Goal: Navigation & Orientation: Find specific page/section

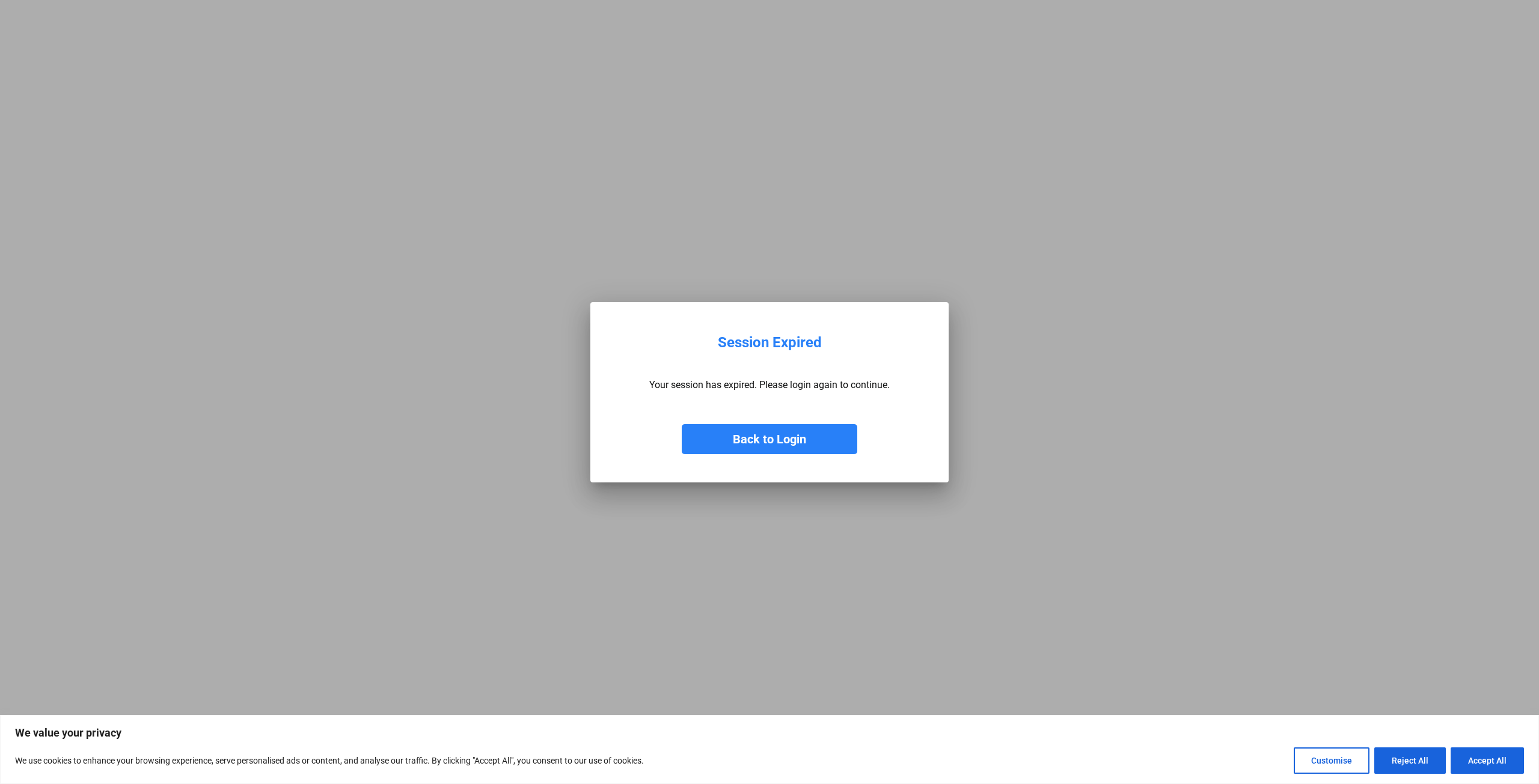
click at [779, 442] on button "Back to Login" at bounding box center [770, 439] width 175 height 30
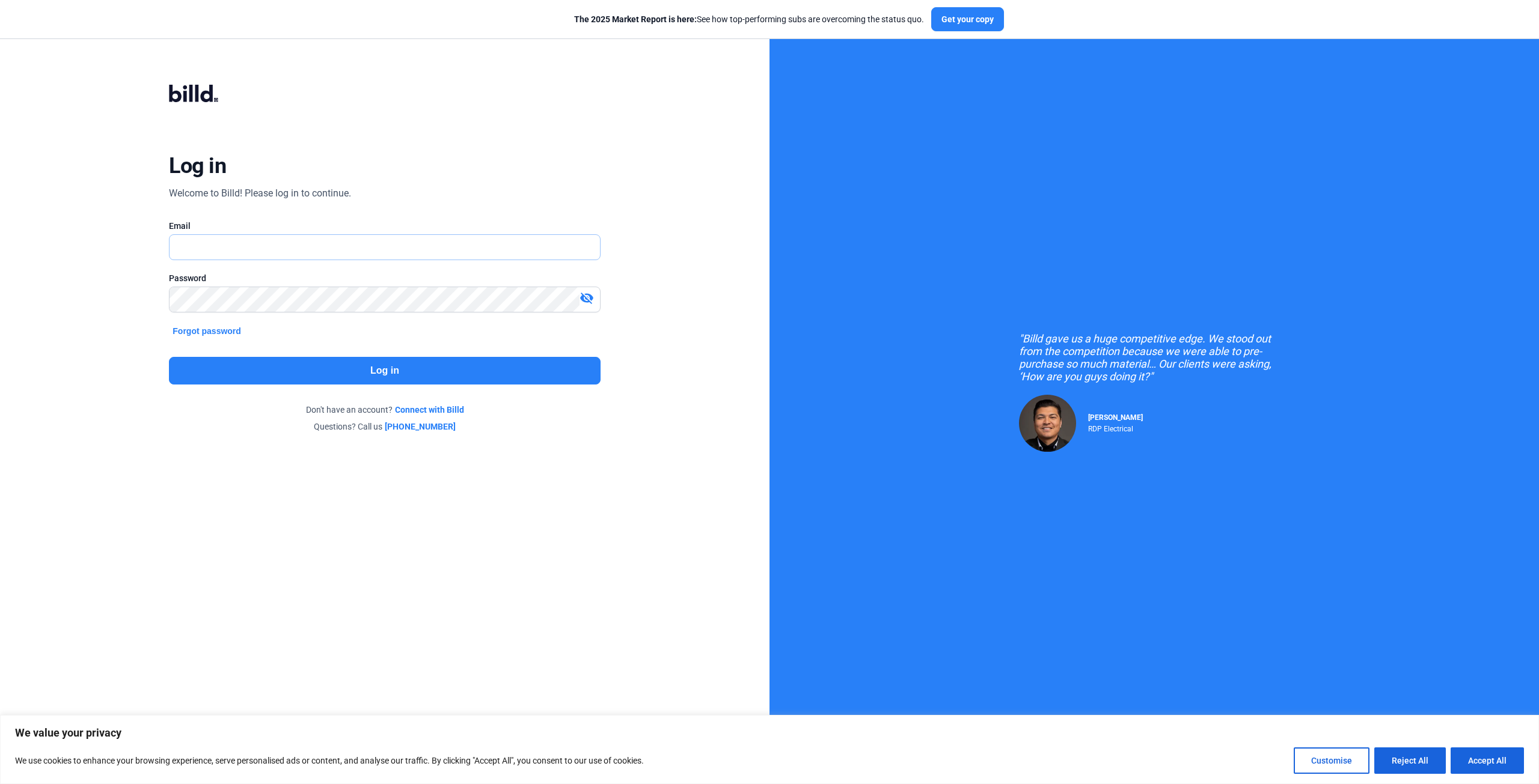
type input "[PERSON_NAME][EMAIL_ADDRESS][DOMAIN_NAME]"
click at [328, 363] on button "Log in" at bounding box center [384, 370] width 431 height 28
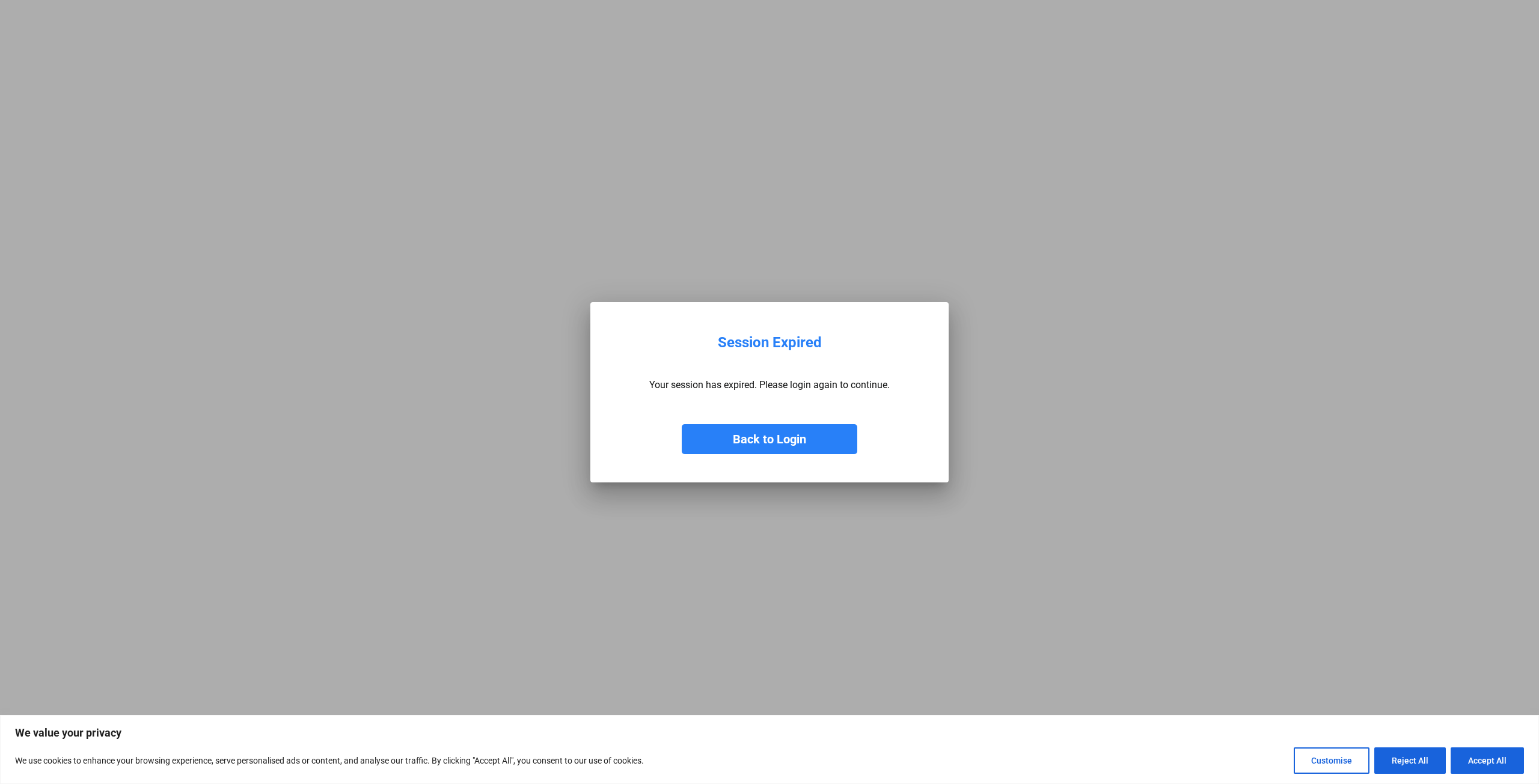
click at [810, 437] on button "Back to Login" at bounding box center [770, 439] width 175 height 30
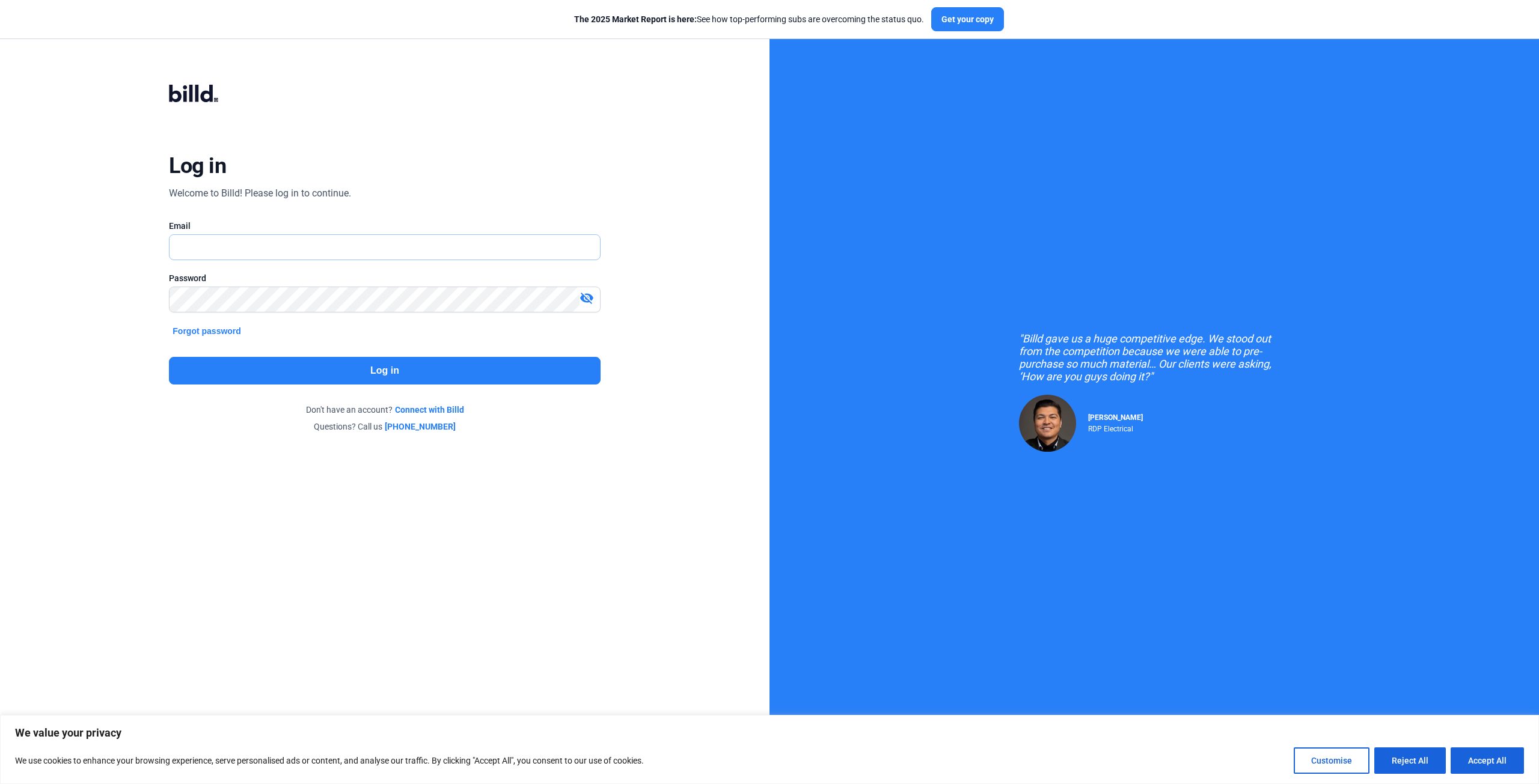
type input "[PERSON_NAME][EMAIL_ADDRESS][DOMAIN_NAME]"
click at [487, 373] on button "Log in" at bounding box center [384, 370] width 431 height 28
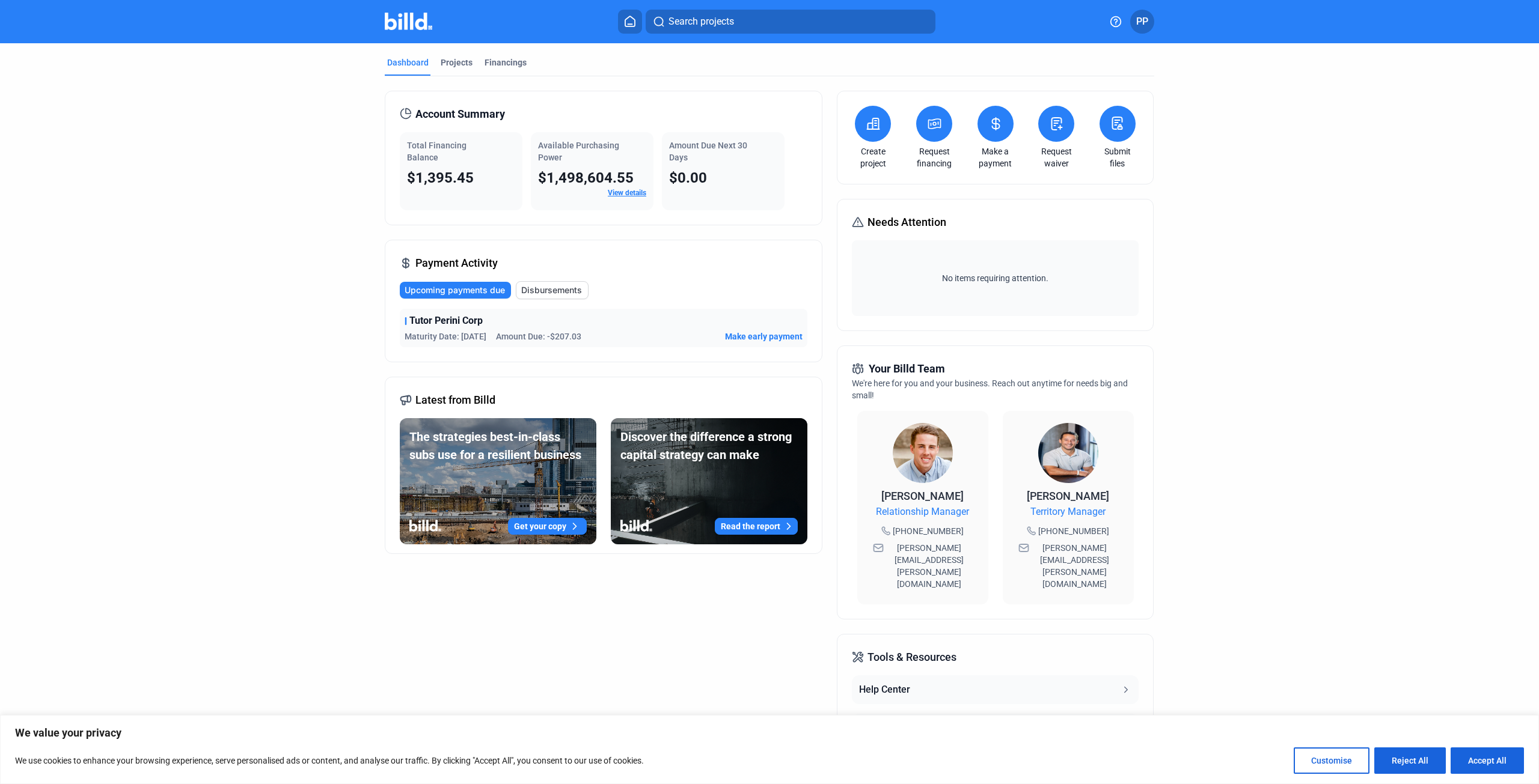
click at [626, 194] on link "View details" at bounding box center [627, 193] width 39 height 8
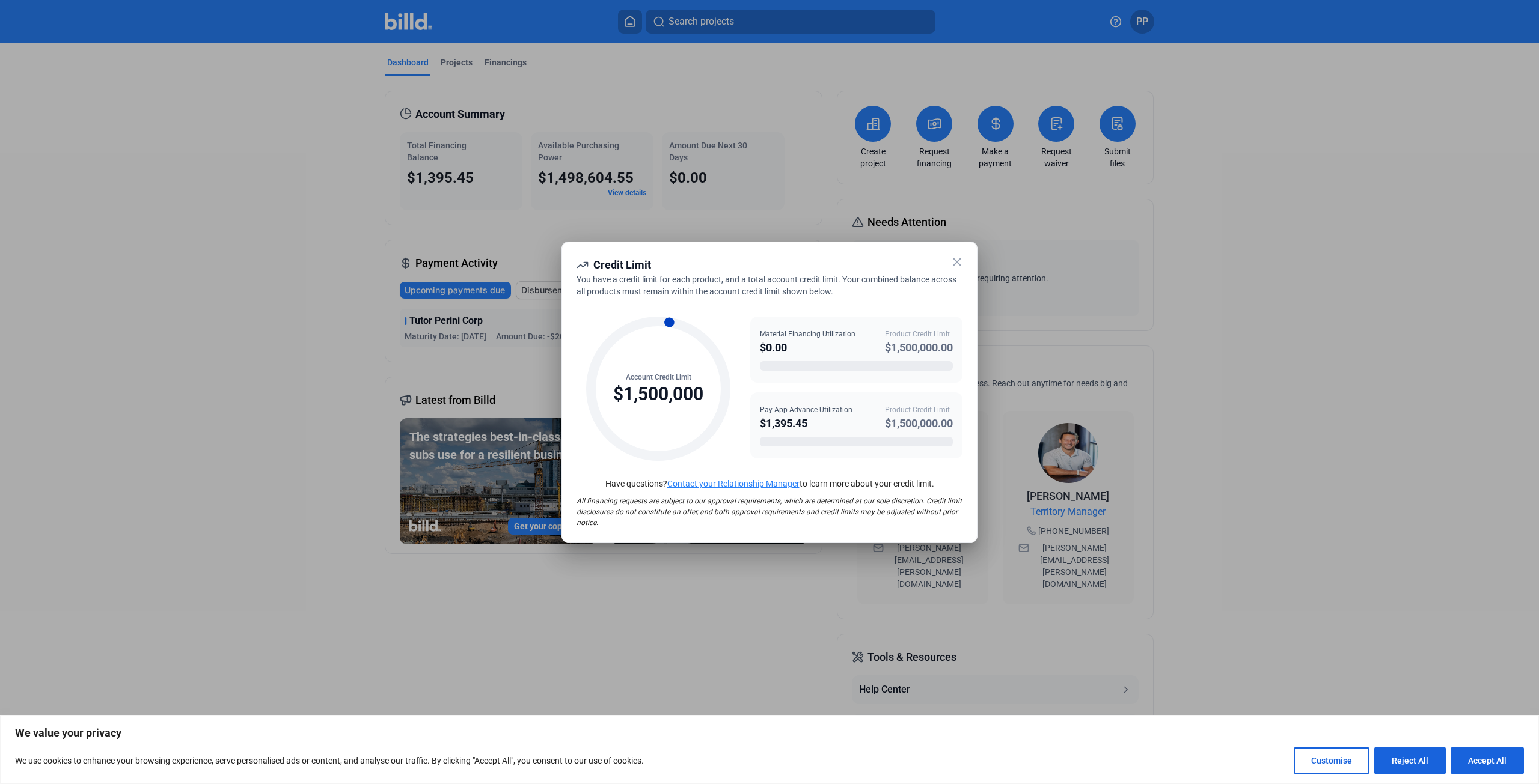
click at [962, 263] on icon at bounding box center [957, 262] width 14 height 14
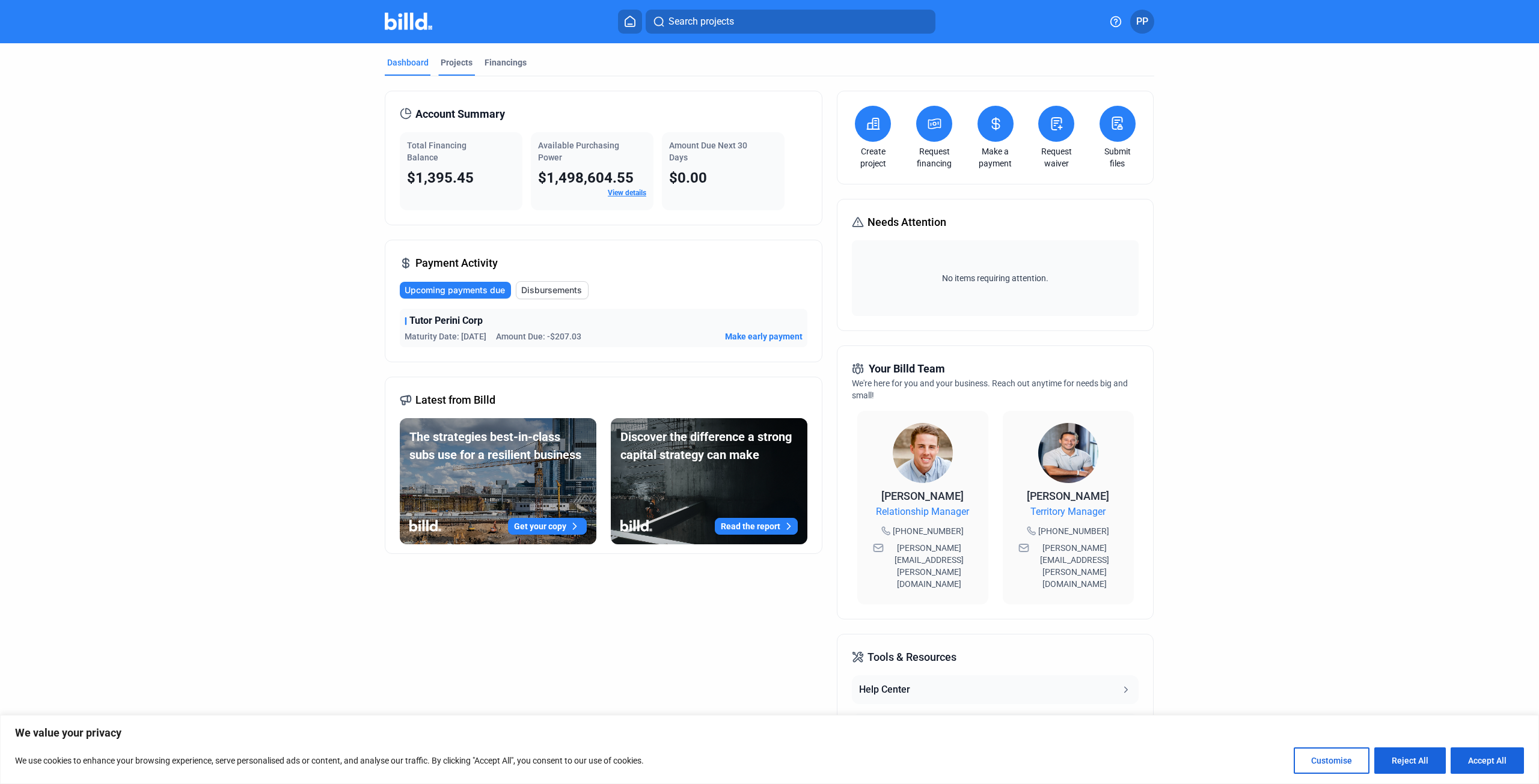
click at [453, 62] on div "Projects" at bounding box center [456, 62] width 32 height 12
